Goal: Transaction & Acquisition: Purchase product/service

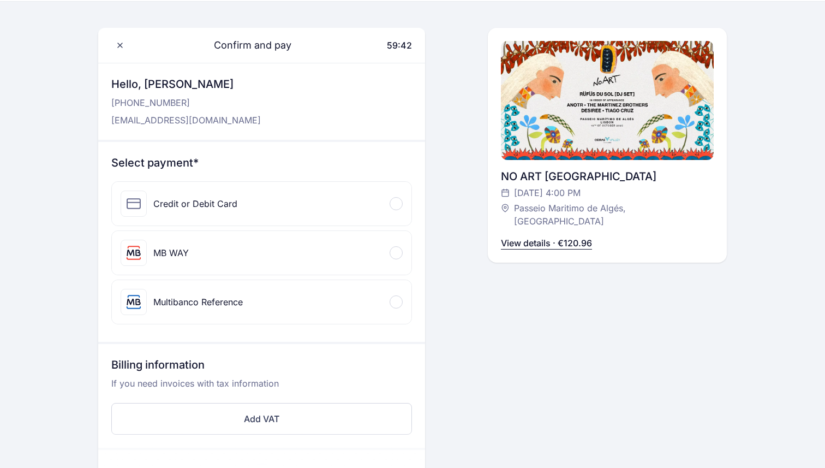
scroll to position [33, 0]
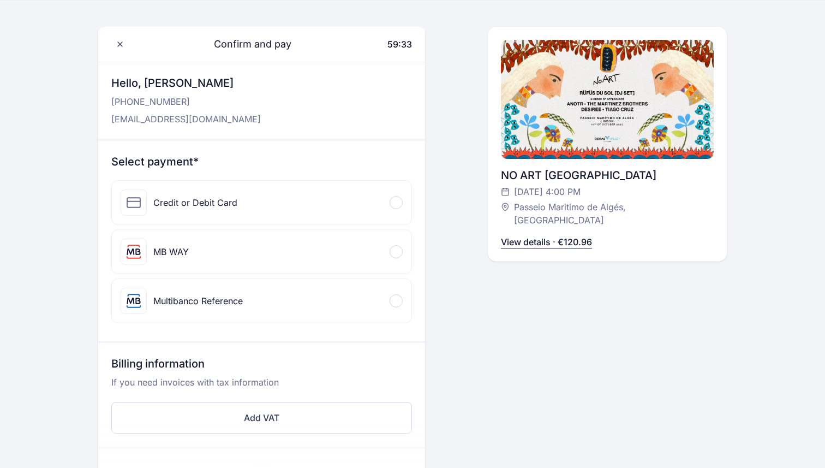
click at [360, 202] on div "Credit or Debit Card" at bounding box center [262, 203] width 300 height 44
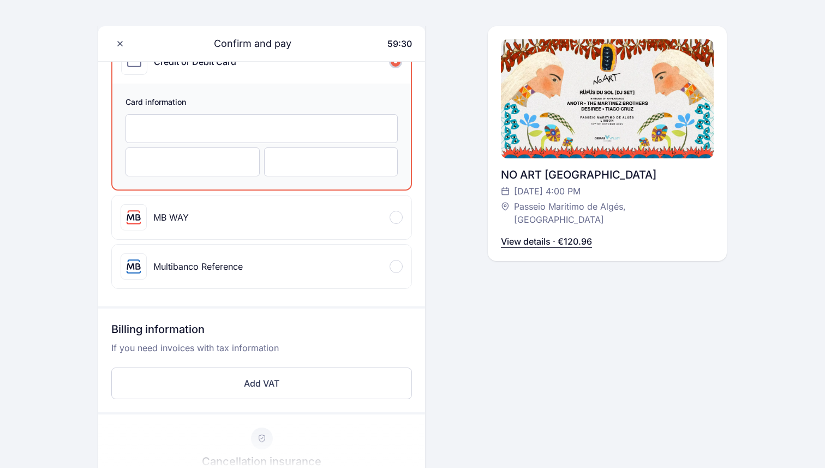
scroll to position [166, 0]
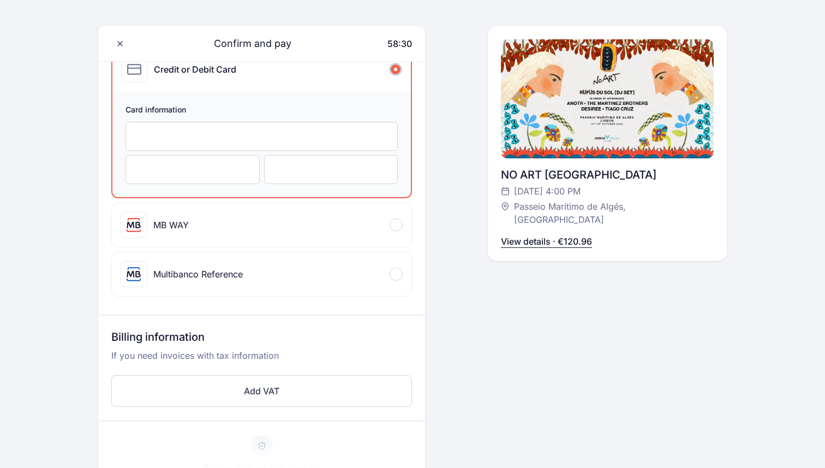
click at [332, 183] on div at bounding box center [331, 169] width 134 height 29
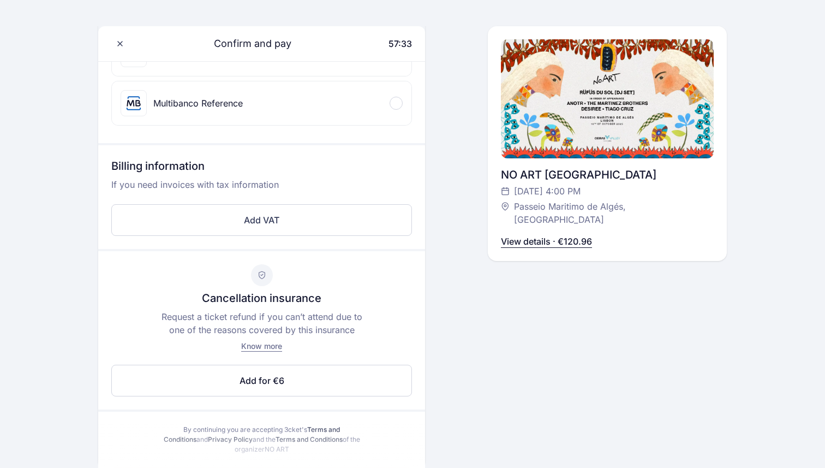
scroll to position [379, 0]
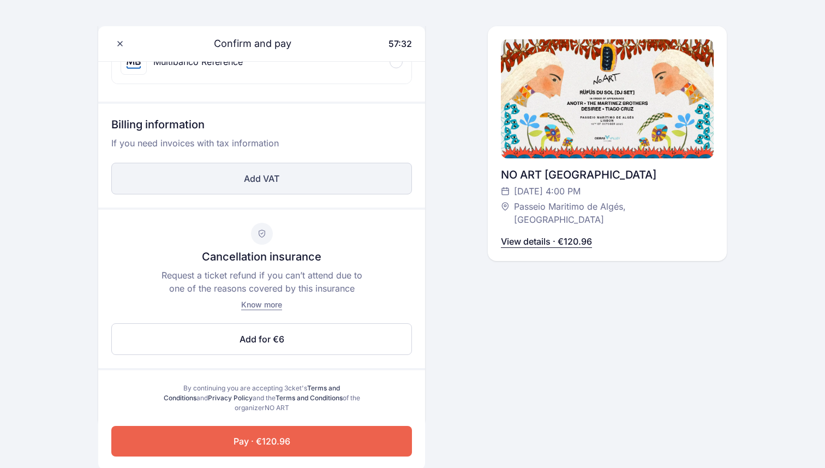
click at [251, 181] on button "Add VAT" at bounding box center [261, 179] width 301 height 32
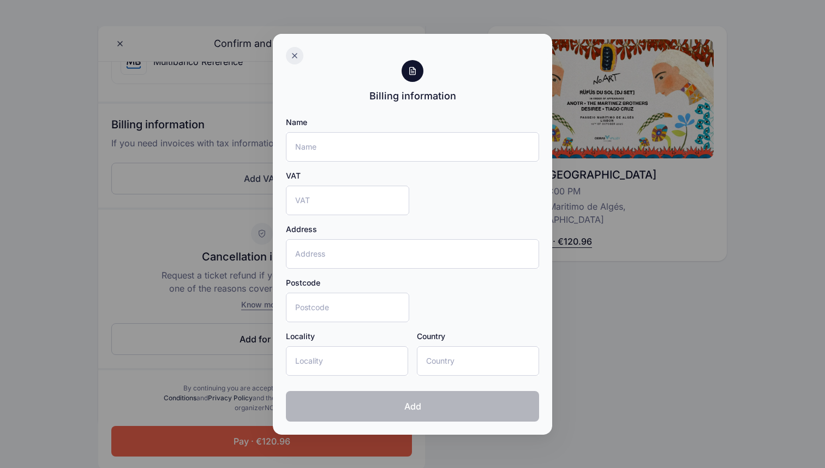
click at [286, 56] on div at bounding box center [294, 55] width 17 height 17
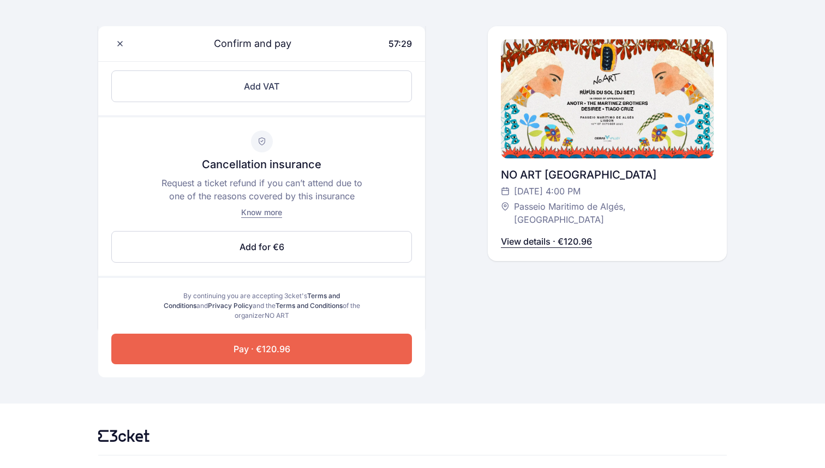
scroll to position [481, 0]
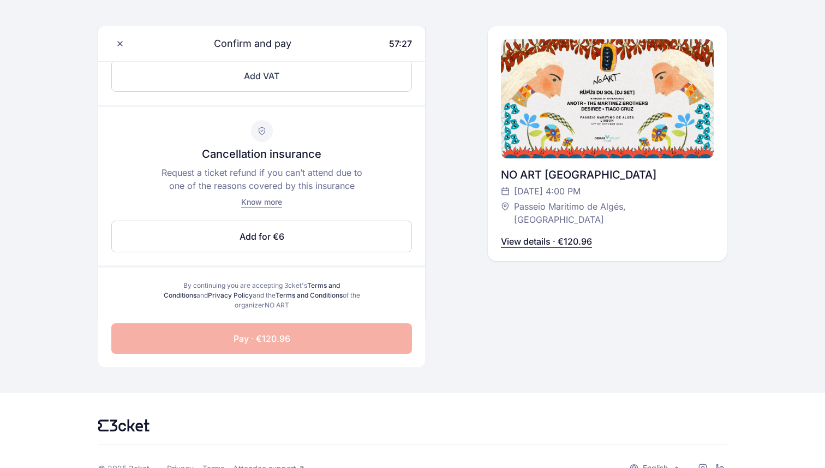
click at [303, 332] on button "Pay · €120.96" at bounding box center [261, 338] width 301 height 31
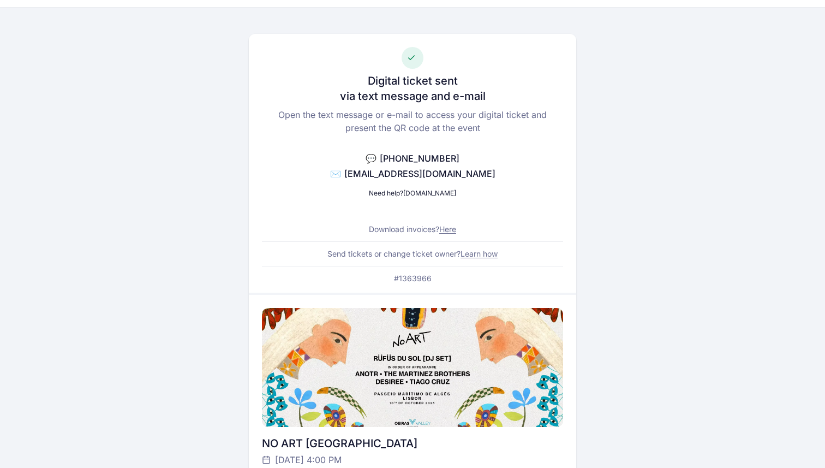
scroll to position [23, 0]
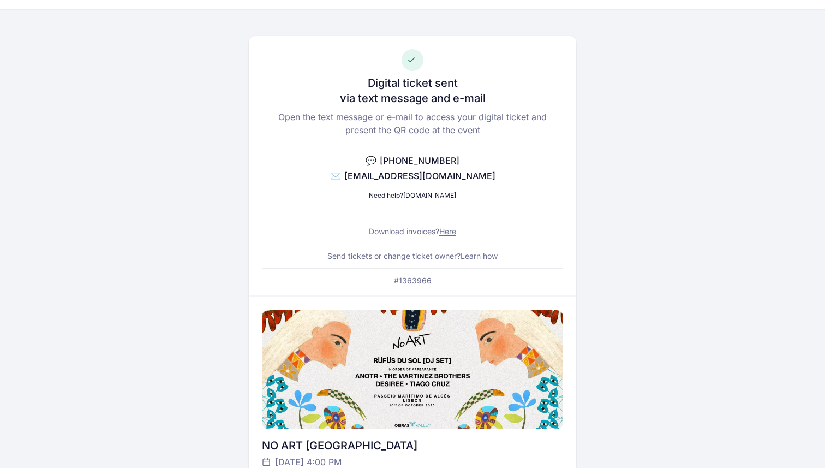
click at [369, 262] on div "Digital ticket sent via text message and e-mail Open the text message or e-mail…" at bounding box center [412, 165] width 327 height 259
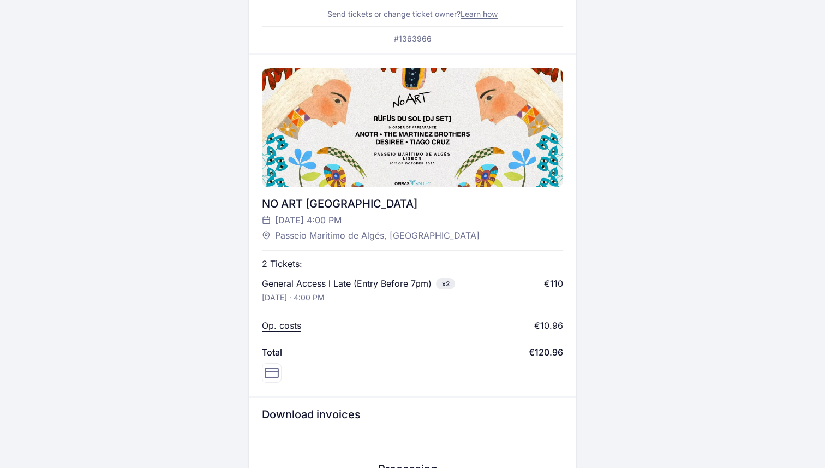
scroll to position [0, 0]
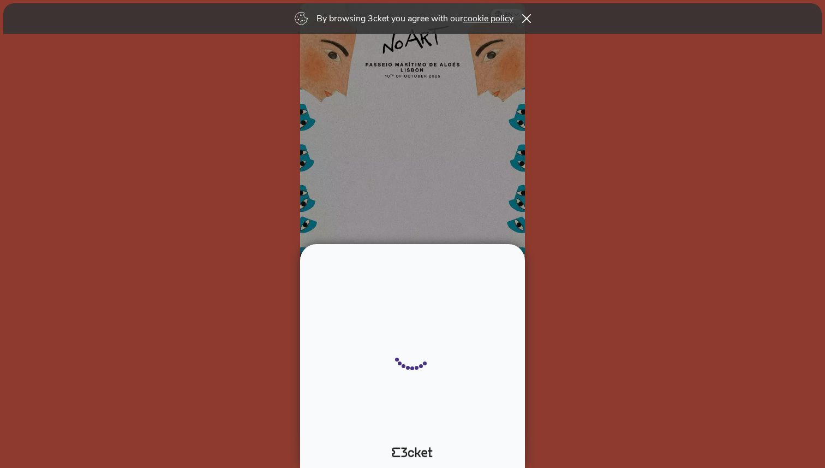
select select "1"
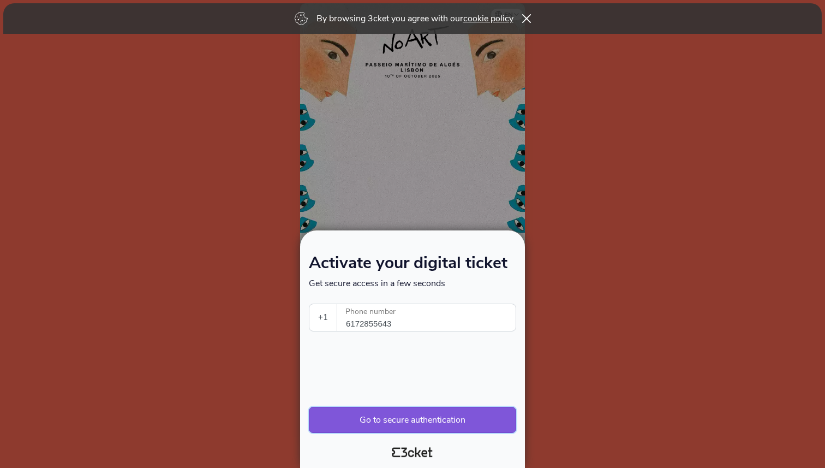
click at [389, 414] on button "Go to secure authentication" at bounding box center [412, 420] width 207 height 26
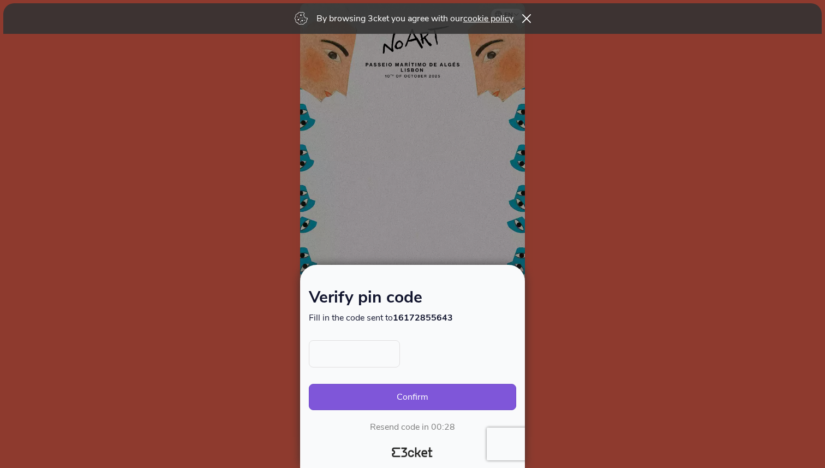
click at [368, 353] on input "text" at bounding box center [354, 353] width 91 height 27
type input "2004"
click at [402, 401] on button "Confirm" at bounding box center [412, 397] width 207 height 26
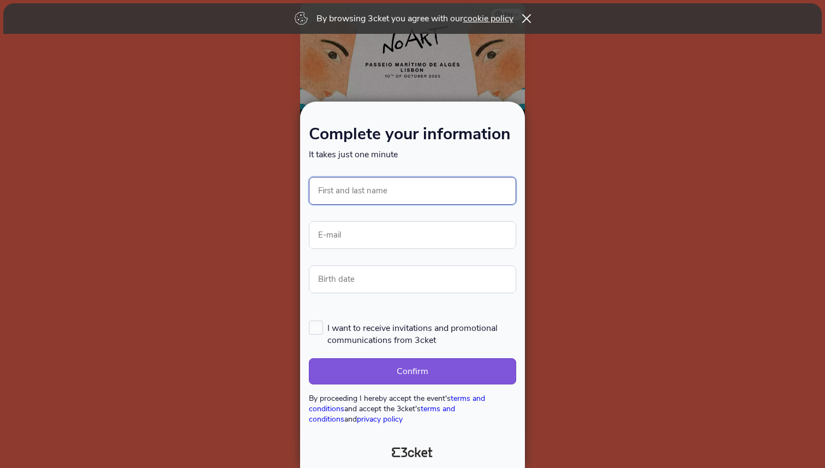
click at [404, 192] on input "First and last name" at bounding box center [412, 191] width 207 height 28
click at [347, 189] on input "GerardoVisconti" at bounding box center [412, 191] width 207 height 28
click at [347, 196] on input "GerardoVisconti" at bounding box center [412, 191] width 207 height 28
type input "[PERSON_NAME]"
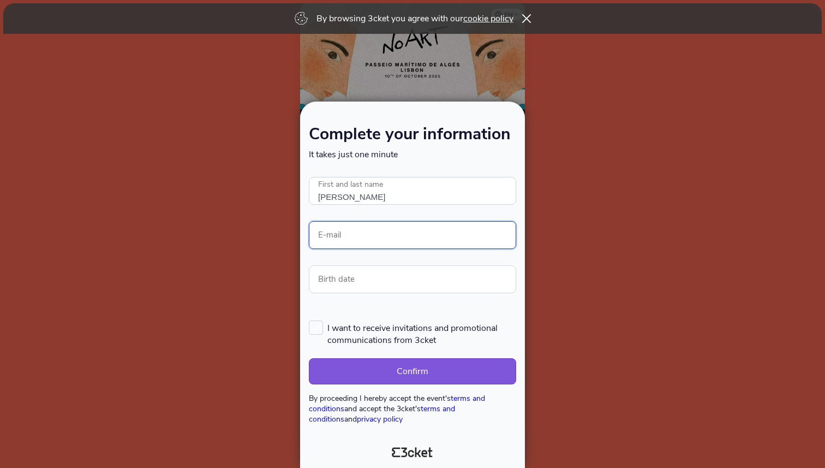
click at [354, 229] on input "E-mail" at bounding box center [412, 235] width 207 height 28
type input "gerryvisconti10@gmail.com"
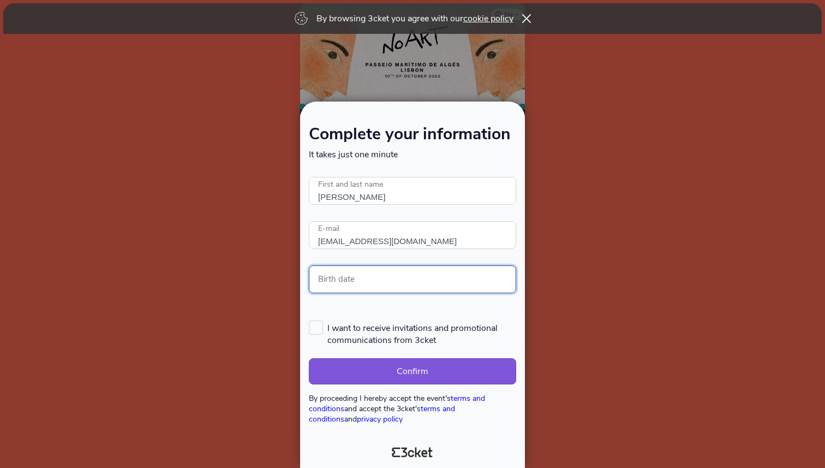
click at [351, 275] on input "Birth date" at bounding box center [412, 279] width 207 height 28
type input "20/04/"
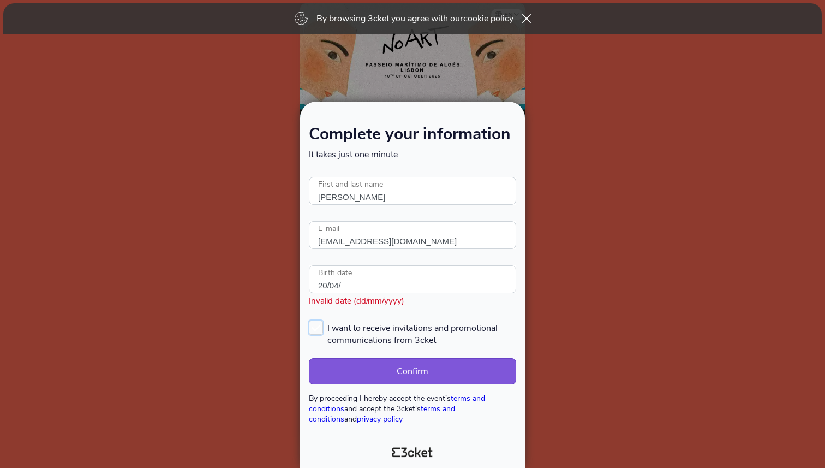
click at [320, 321] on label "I want to receive invitations and promotional communications from 3cket" at bounding box center [412, 333] width 207 height 26
click at [310, 320] on input "I want to receive invitations and promotional communications from 3cket" at bounding box center [309, 319] width 1 height 1
checkbox input "true"
click at [334, 282] on input "20/04/" at bounding box center [412, 279] width 207 height 28
type input "4"
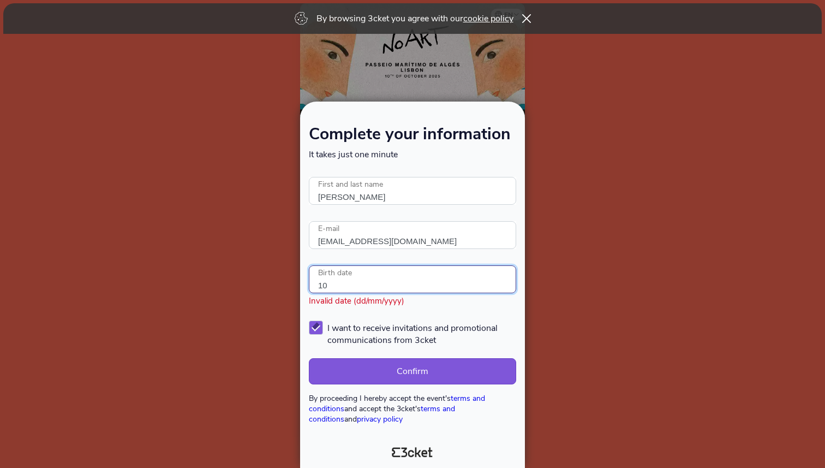
type input "1"
type input "09/10/2004"
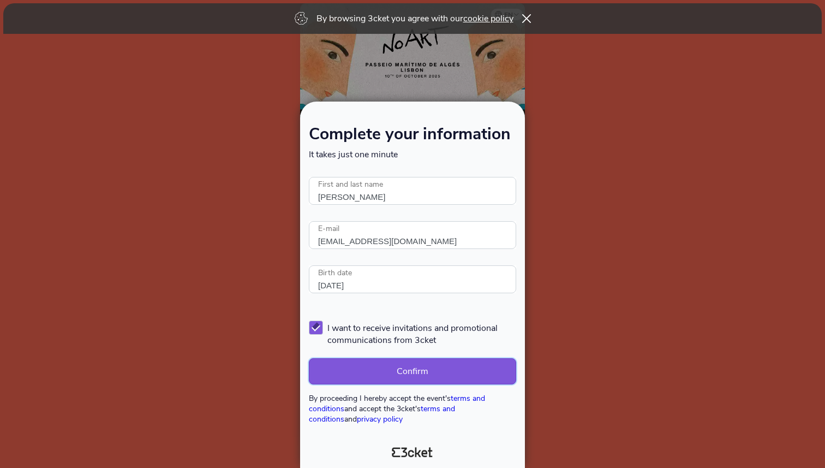
click at [369, 379] on button "Confirm" at bounding box center [412, 371] width 207 height 26
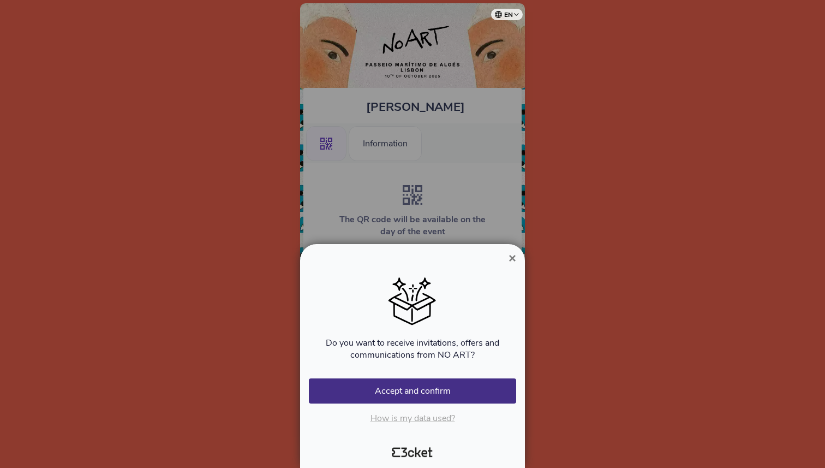
click at [512, 252] on span "×" at bounding box center [513, 257] width 8 height 15
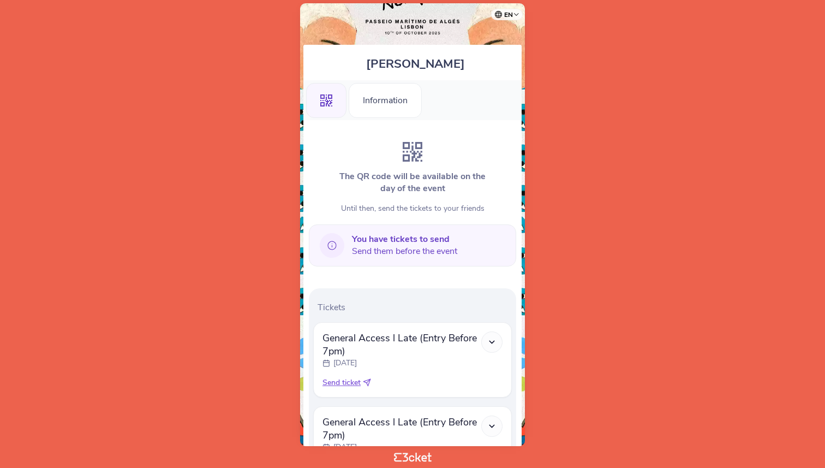
scroll to position [44, 0]
click at [332, 106] on div ".st0{fill-rule:evenodd;clip-rule:evenodd;}" at bounding box center [326, 99] width 40 height 35
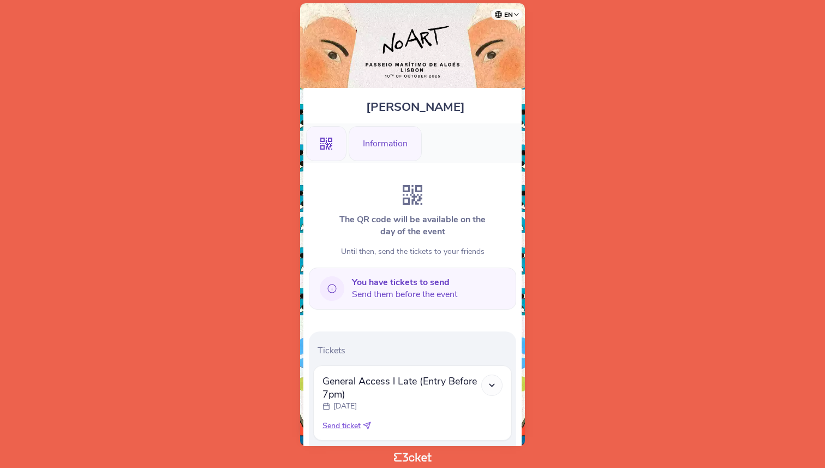
click at [396, 147] on div "Information" at bounding box center [385, 143] width 73 height 35
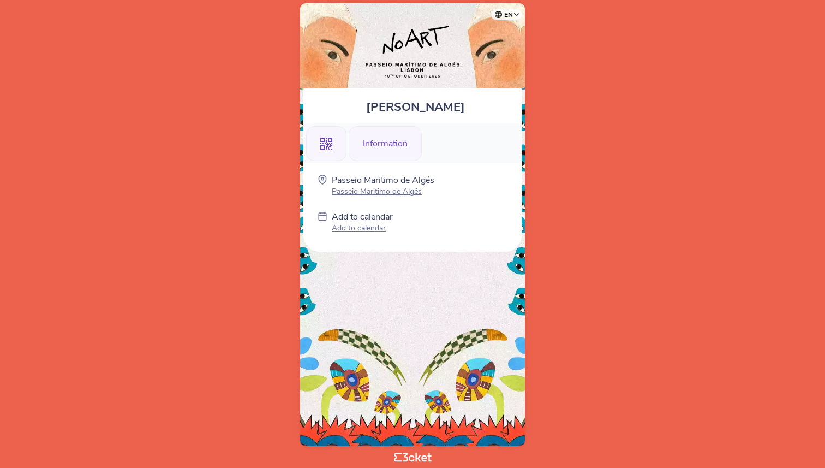
click at [334, 135] on div ".st0{fill-rule:evenodd;clip-rule:evenodd;}" at bounding box center [326, 143] width 40 height 35
